Goal: Information Seeking & Learning: Learn about a topic

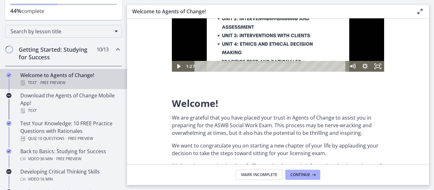
scroll to position [77, 0]
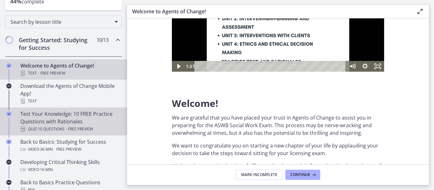
click at [79, 120] on div "Test Your Knowledge: 10 FREE Practice Questions with Rationales Quiz · 10 Quest…" at bounding box center [69, 121] width 99 height 23
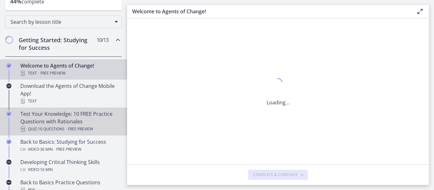
scroll to position [0, 0]
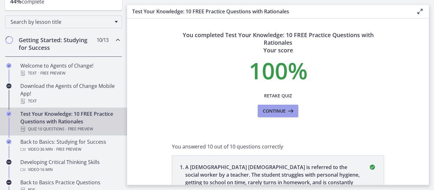
click at [286, 111] on icon at bounding box center [290, 111] width 9 height 8
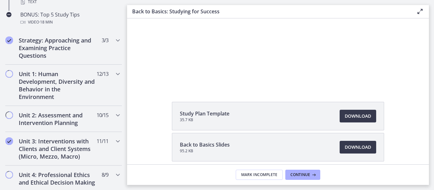
scroll to position [399, 0]
